Goal: Communication & Community: Answer question/provide support

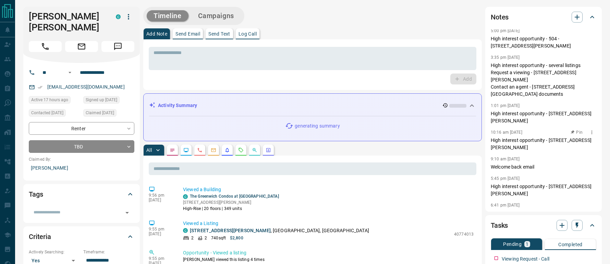
scroll to position [105, 0]
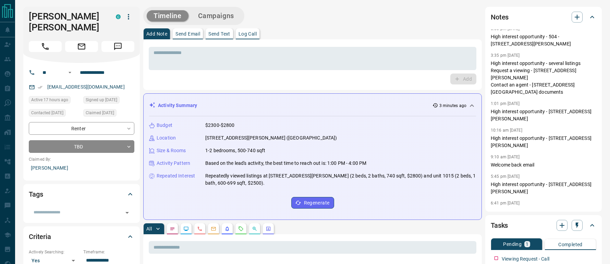
click at [190, 34] on p "Send Email" at bounding box center [187, 34] width 25 height 5
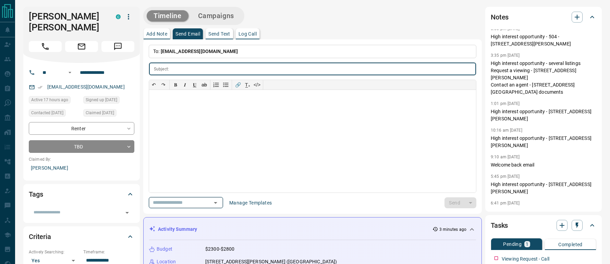
click at [217, 204] on icon "Open" at bounding box center [215, 203] width 3 height 2
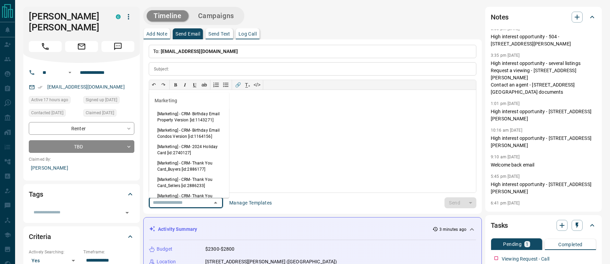
scroll to position [788, 0]
click at [184, 68] on li "High Interest Opportunity [id:308]" at bounding box center [189, 63] width 80 height 10
type input "**********"
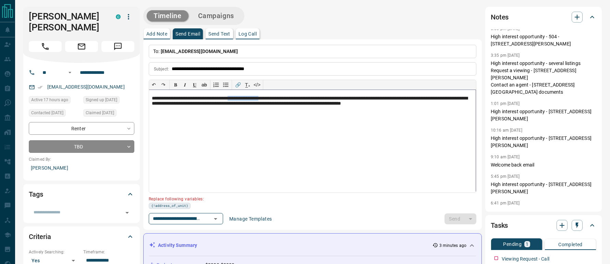
drag, startPoint x: 287, startPoint y: 99, endPoint x: 248, endPoint y: 99, distance: 38.7
click at [248, 99] on p "**********" at bounding box center [312, 102] width 321 height 12
paste div
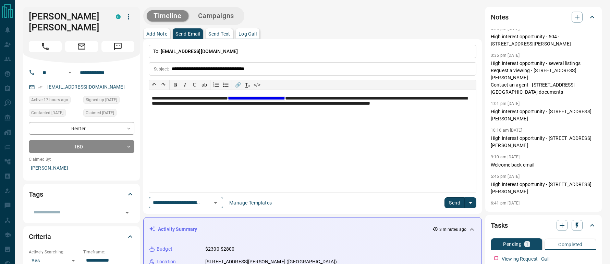
click at [458, 204] on button "Send" at bounding box center [454, 203] width 20 height 11
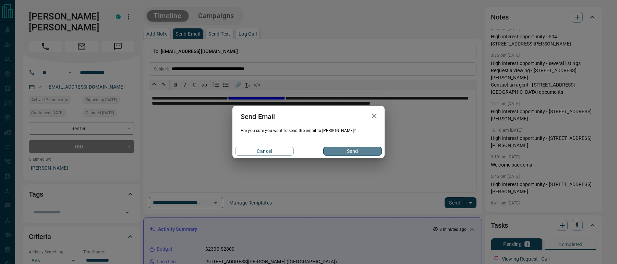
click at [361, 148] on button "Send" at bounding box center [352, 151] width 59 height 9
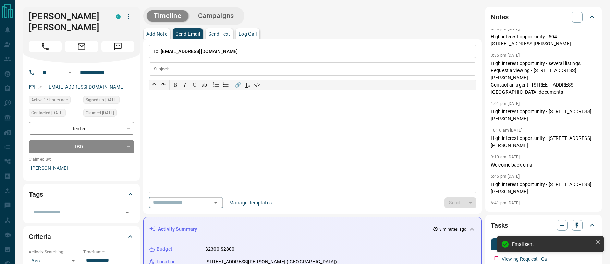
click at [219, 203] on icon "Open" at bounding box center [215, 203] width 8 height 8
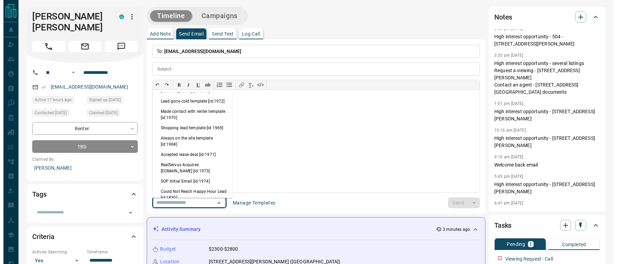
scroll to position [491, 0]
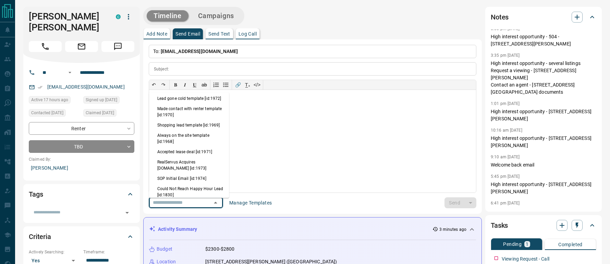
drag, startPoint x: 174, startPoint y: 168, endPoint x: 188, endPoint y: 166, distance: 13.8
click at [175, 147] on li "Always on the site template [id:1968]" at bounding box center [189, 139] width 80 height 16
type input "**********"
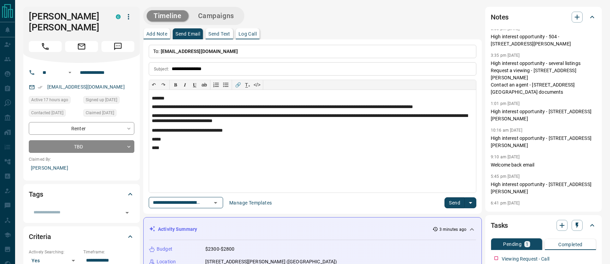
click at [450, 207] on button "Send" at bounding box center [454, 203] width 20 height 11
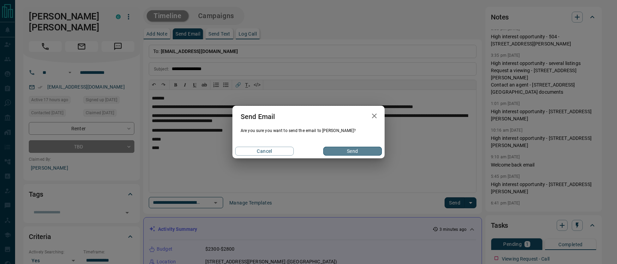
click at [341, 152] on button "Send" at bounding box center [352, 151] width 59 height 9
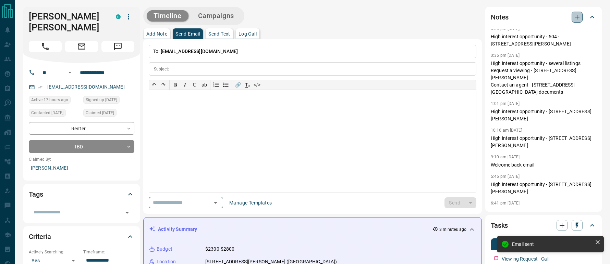
click at [578, 17] on icon "button" at bounding box center [577, 17] width 5 height 5
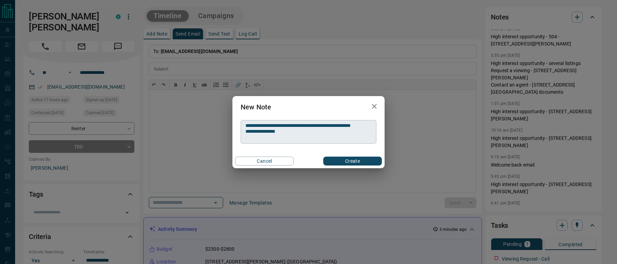
drag, startPoint x: 270, startPoint y: 114, endPoint x: 263, endPoint y: 125, distance: 12.6
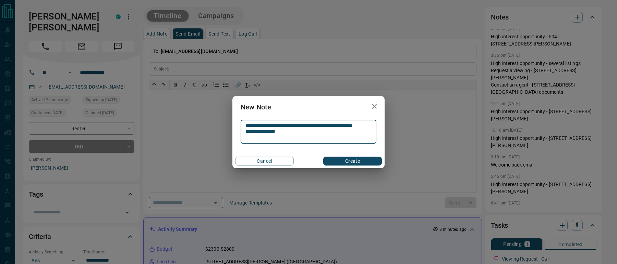
type textarea "**********"
click at [341, 165] on button "Create" at bounding box center [352, 161] width 59 height 9
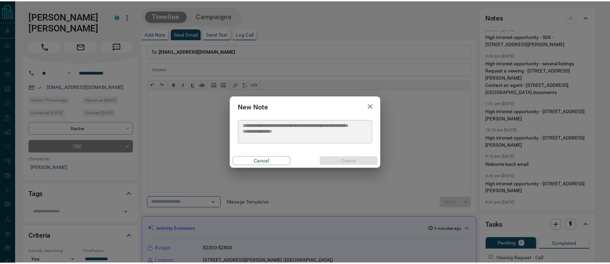
scroll to position [139, 0]
